Goal: Task Accomplishment & Management: Manage account settings

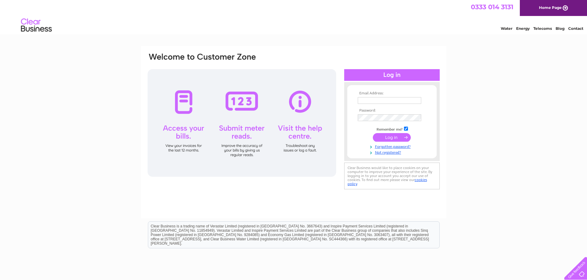
type input "alison@twflooring.co.uk"
click at [388, 136] on input "submit" at bounding box center [392, 137] width 38 height 9
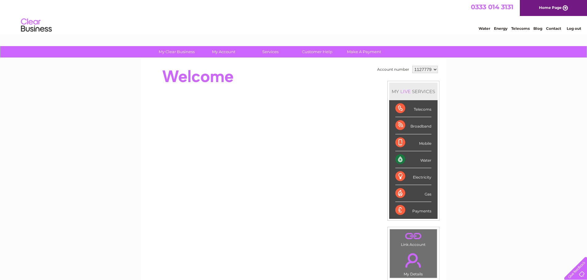
click at [403, 160] on div "Water" at bounding box center [413, 159] width 36 height 17
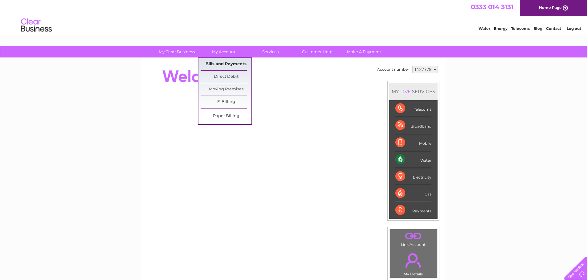
click at [224, 63] on link "Bills and Payments" at bounding box center [225, 64] width 51 height 12
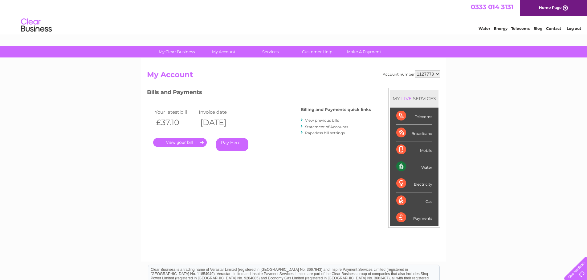
click at [178, 141] on link "." at bounding box center [180, 142] width 54 height 9
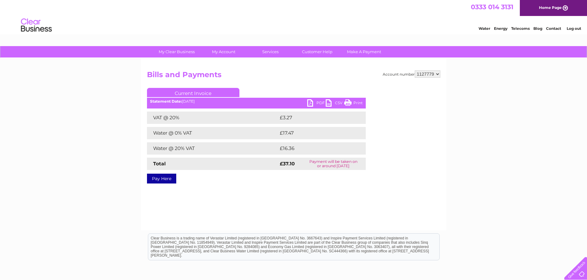
click at [315, 101] on link "PDF" at bounding box center [316, 103] width 18 height 9
